Goal: Navigation & Orientation: Find specific page/section

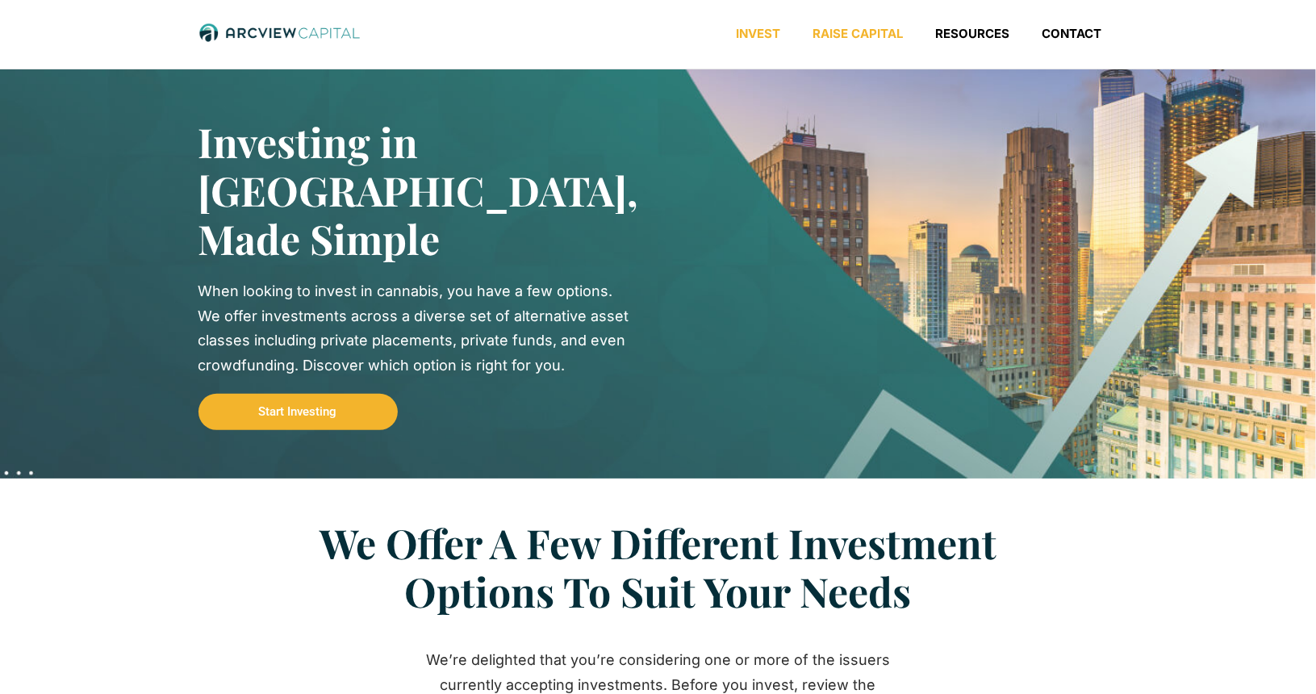
click at [860, 41] on link "Raise Capital" at bounding box center [858, 34] width 123 height 16
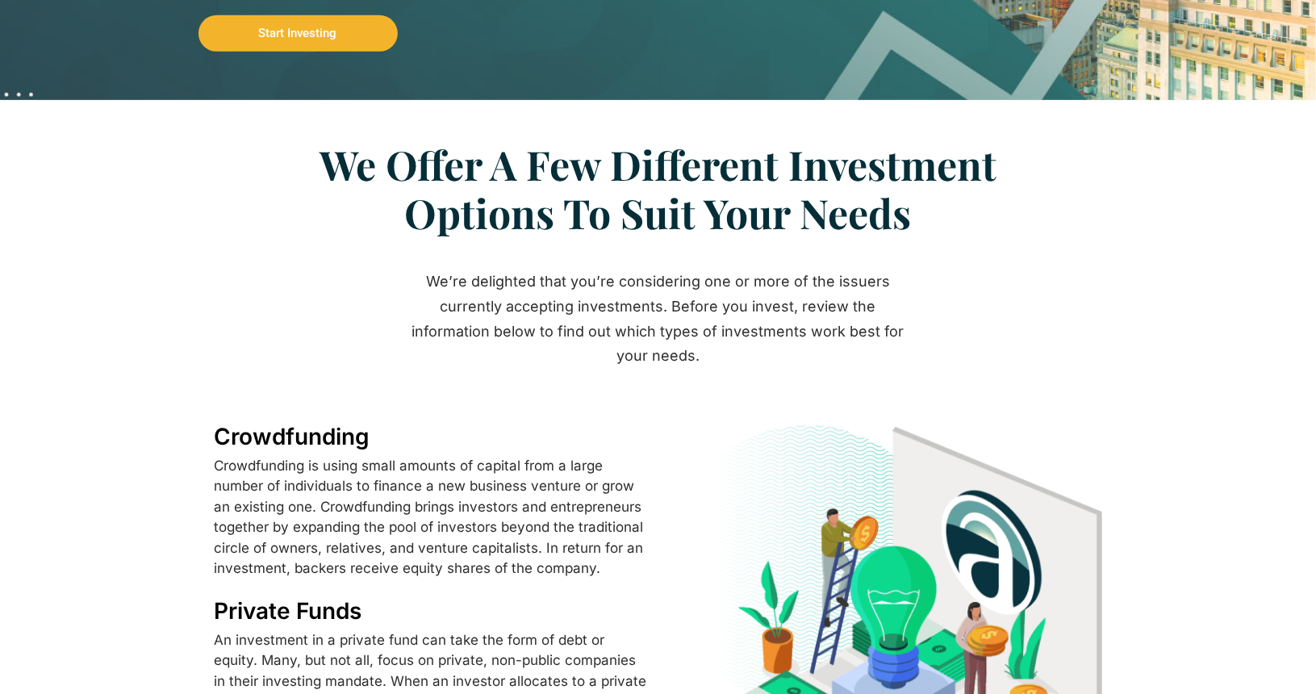
scroll to position [565, 0]
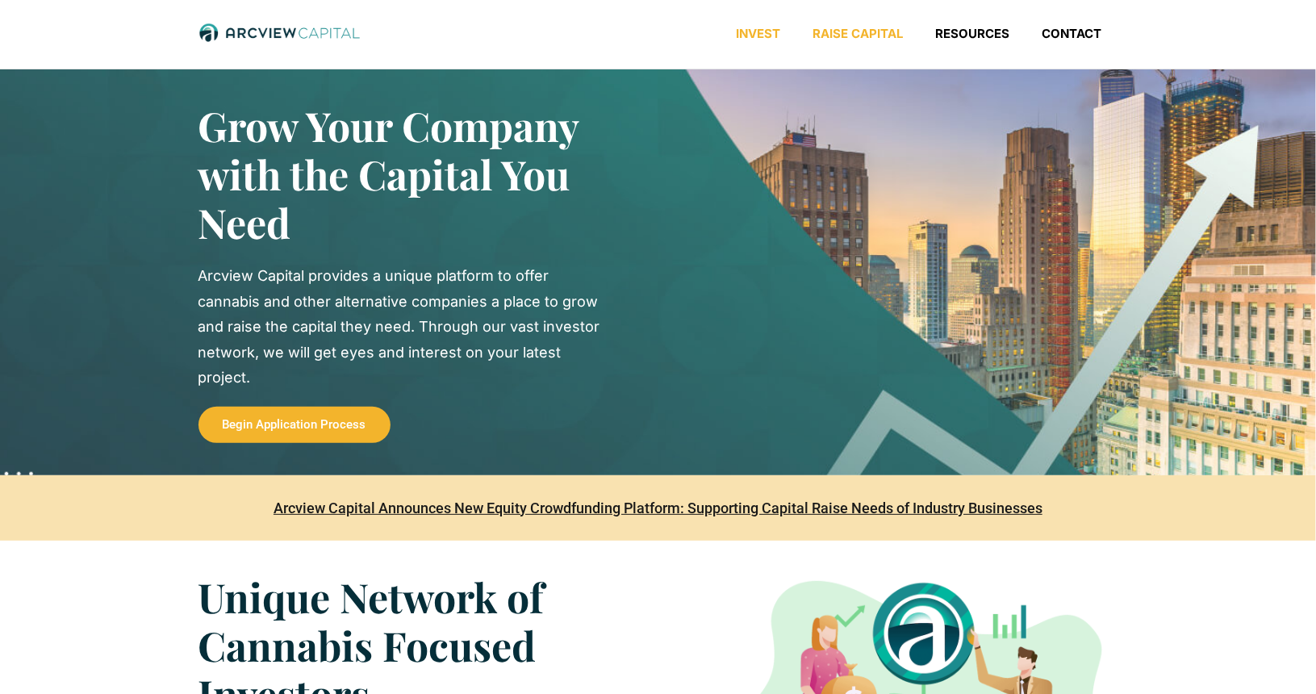
click at [775, 28] on link "Invest" at bounding box center [759, 34] width 77 height 16
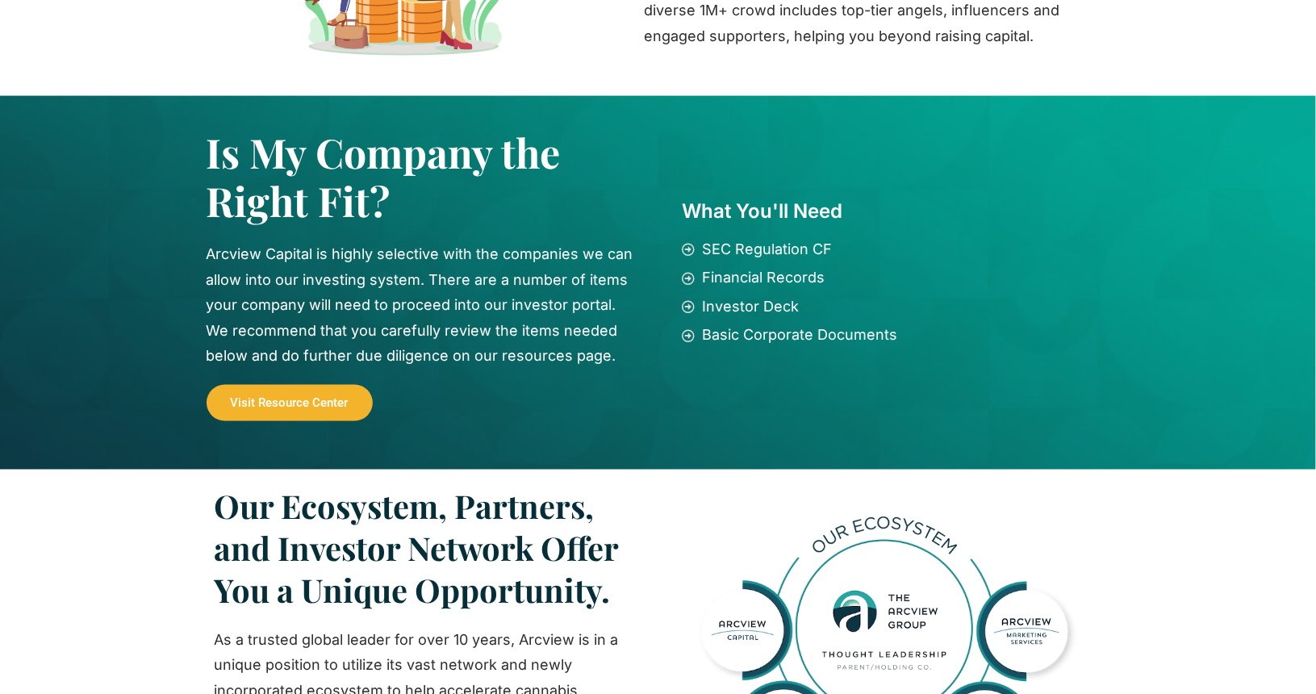
scroll to position [1130, 0]
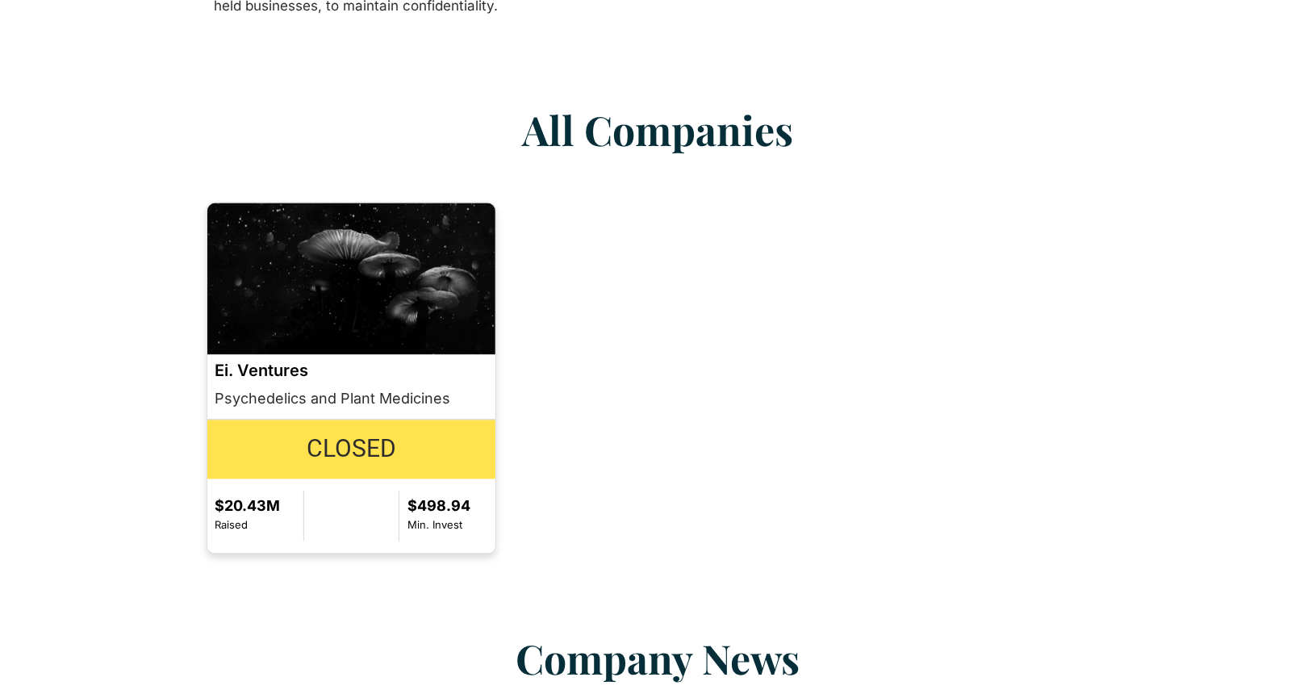
scroll to position [1211, 0]
